Goal: Information Seeking & Learning: Check status

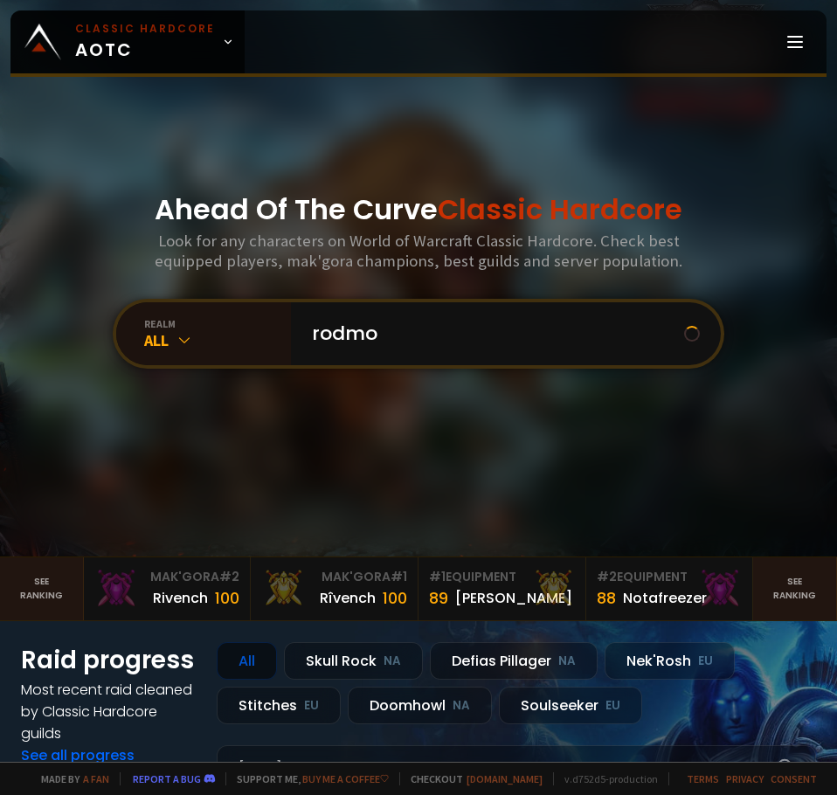
type input "rodmoo"
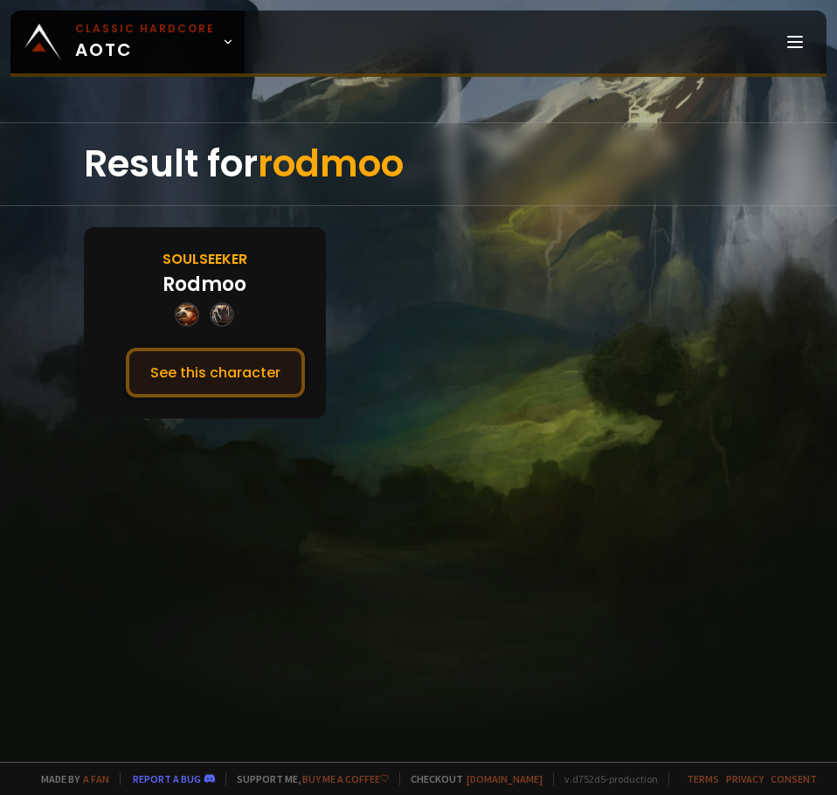
click at [236, 369] on button "See this character" at bounding box center [215, 373] width 179 height 50
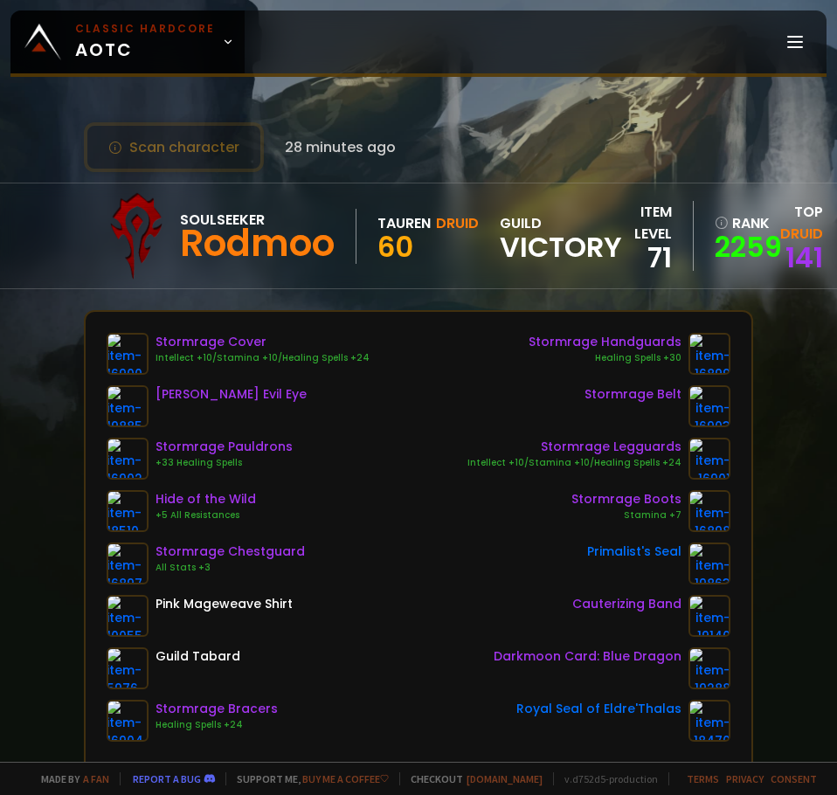
click at [575, 280] on div "Soulseeker [PERSON_NAME] Druid 60 guild Victory item level 71 rank 2259 Top Dru…" at bounding box center [418, 235] width 669 height 105
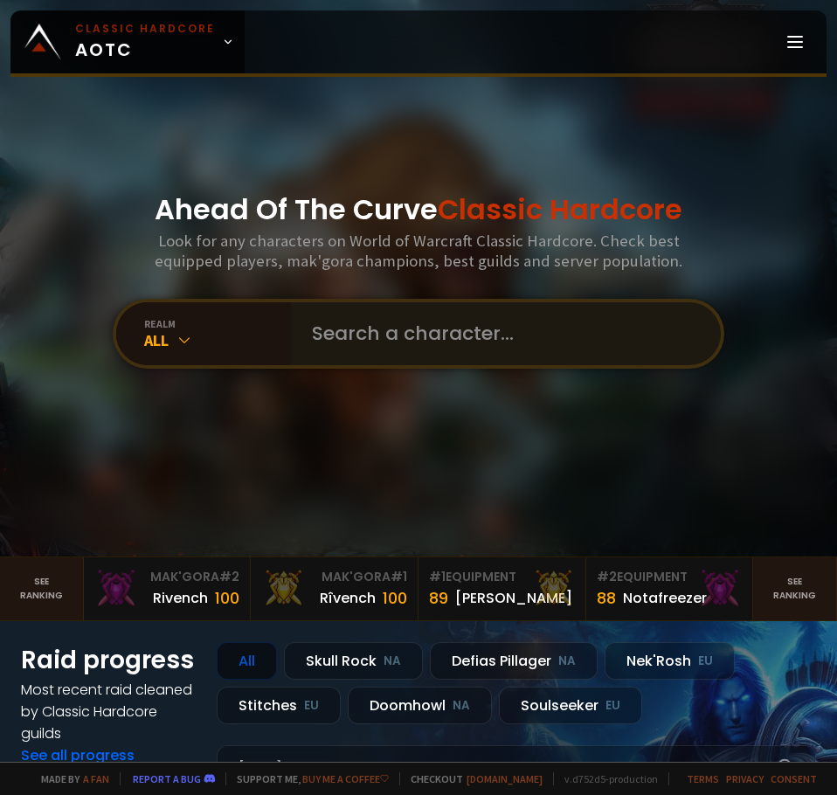
click at [355, 300] on div "realm All" at bounding box center [418, 334] width 611 height 70
click at [348, 333] on input "text" at bounding box center [500, 333] width 398 height 63
type input "lucidaoe"
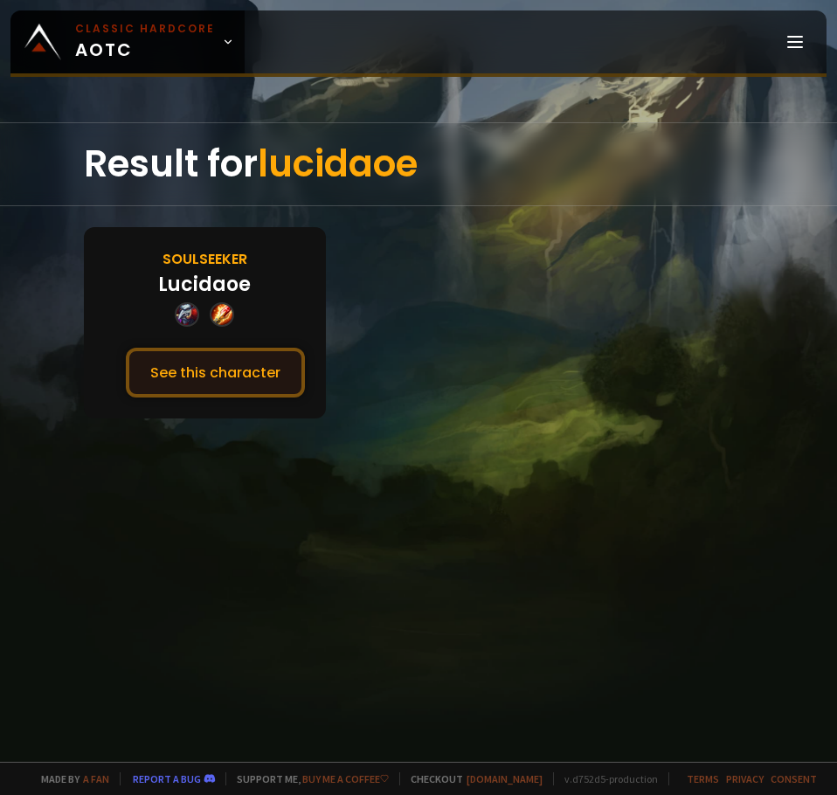
click at [224, 381] on button "See this character" at bounding box center [215, 373] width 179 height 50
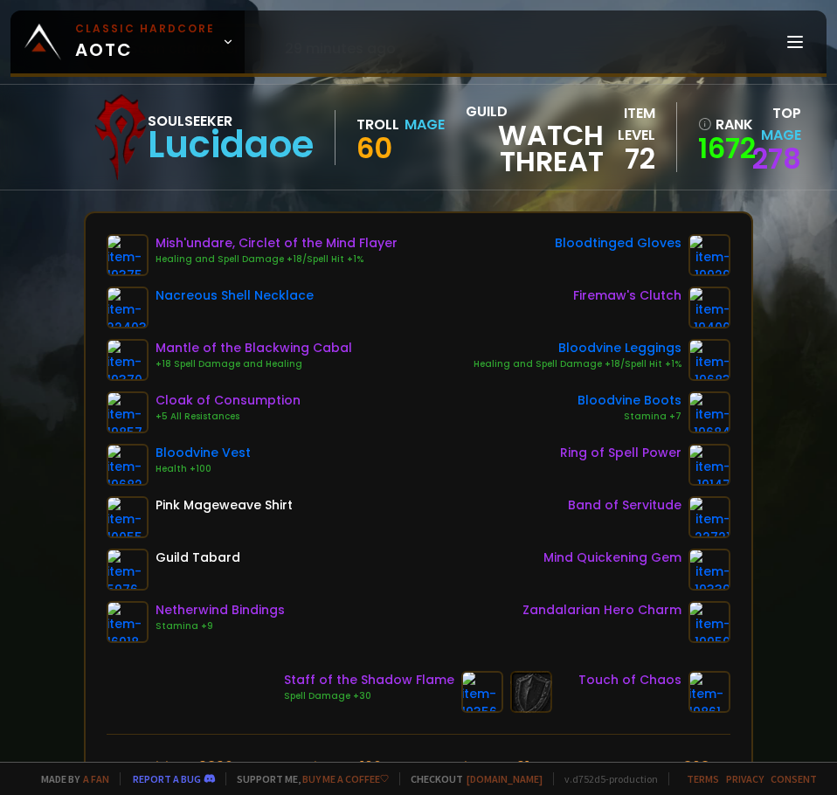
scroll to position [437, 0]
